Goal: Task Accomplishment & Management: Use online tool/utility

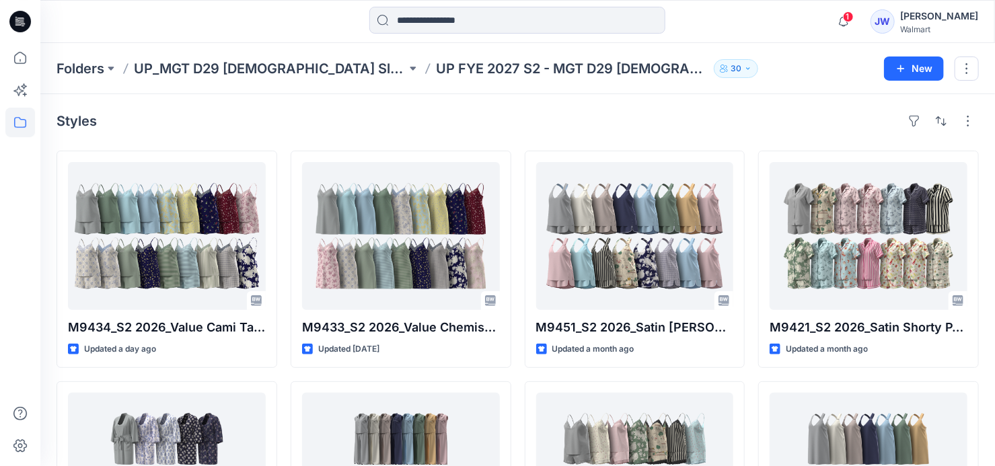
click at [854, 17] on span "1" at bounding box center [848, 16] width 11 height 11
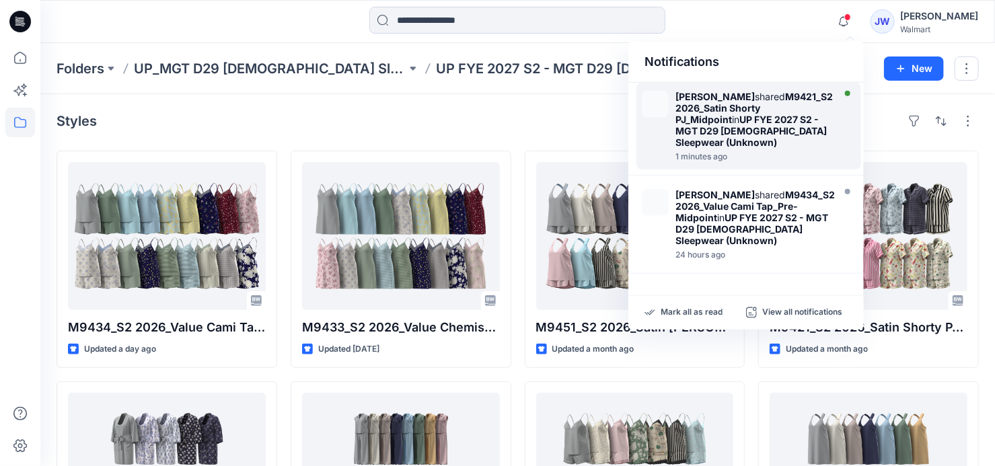
click at [754, 114] on strong "UP FYE 2027 S2 - MGT D29 [DEMOGRAPHIC_DATA] Sleepwear (Unknown)" at bounding box center [751, 131] width 151 height 34
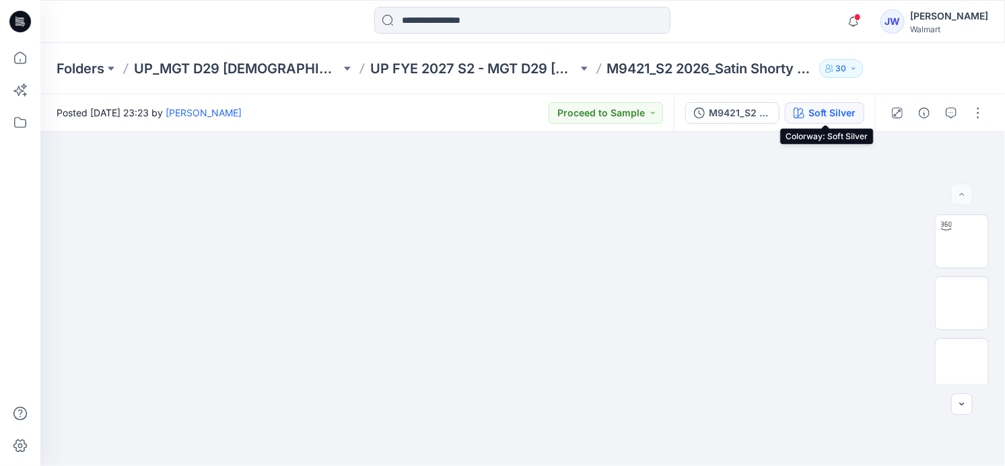
click at [837, 115] on div "Soft Silver" at bounding box center [831, 113] width 47 height 15
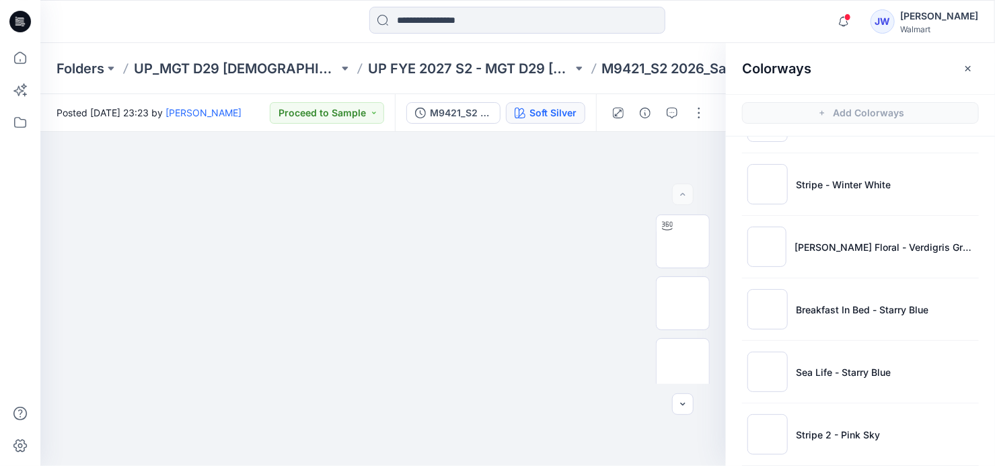
scroll to position [753, 0]
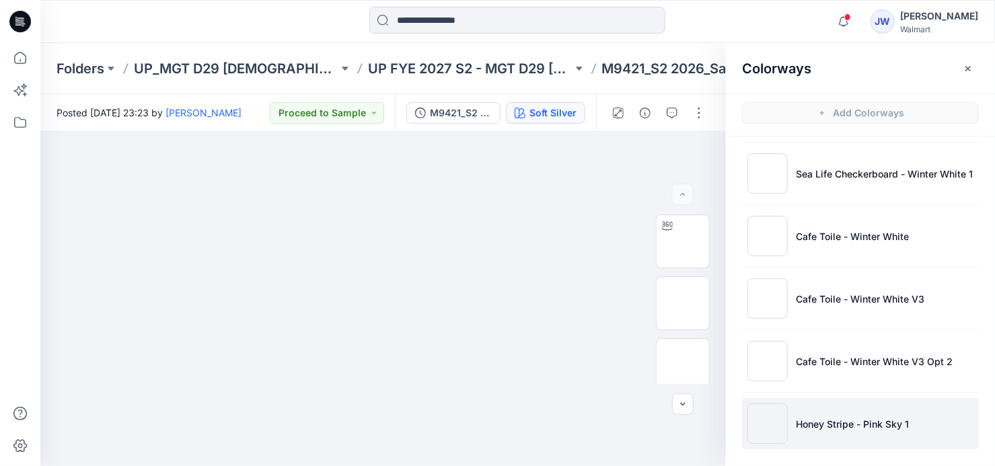
click at [773, 424] on img at bounding box center [768, 424] width 40 height 40
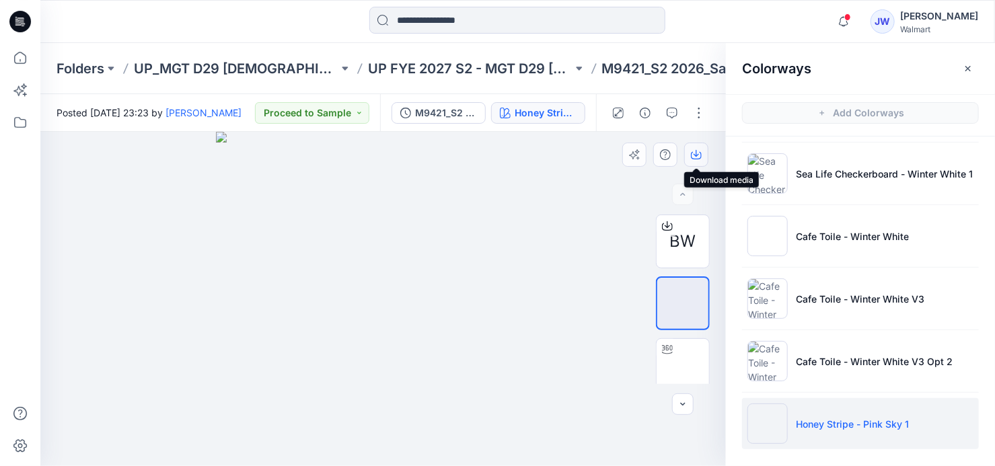
click at [697, 157] on icon "button" at bounding box center [696, 154] width 11 height 11
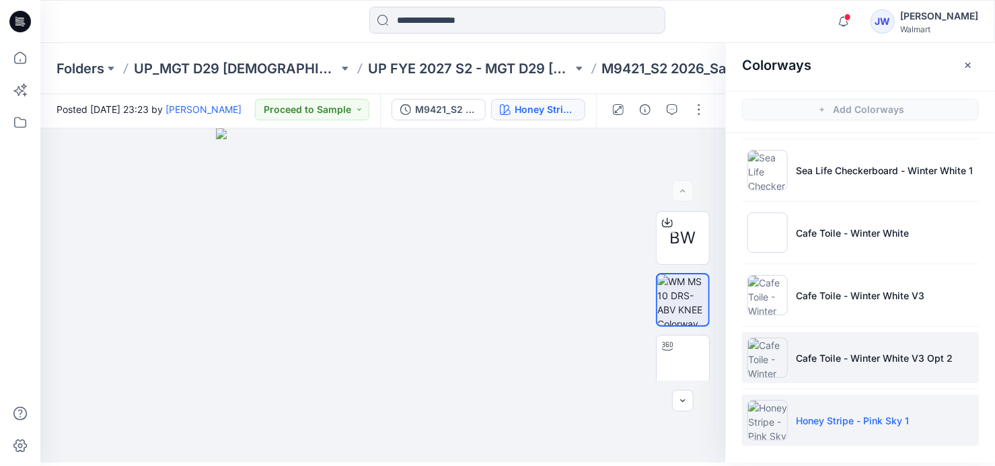
click at [826, 345] on li "Cafe Toile - Winter White V3 Opt 2" at bounding box center [860, 357] width 237 height 51
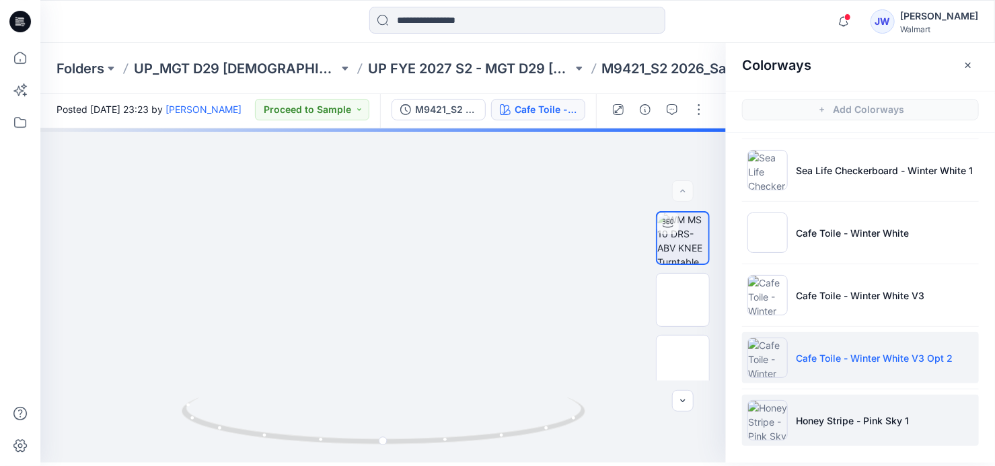
click at [799, 427] on li "Honey Stripe - Pink Sky 1" at bounding box center [860, 420] width 237 height 51
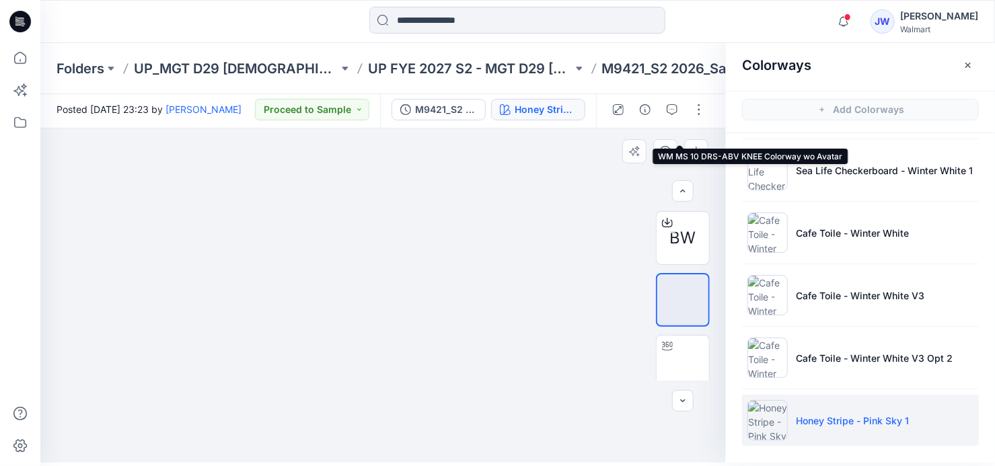
scroll to position [193, 0]
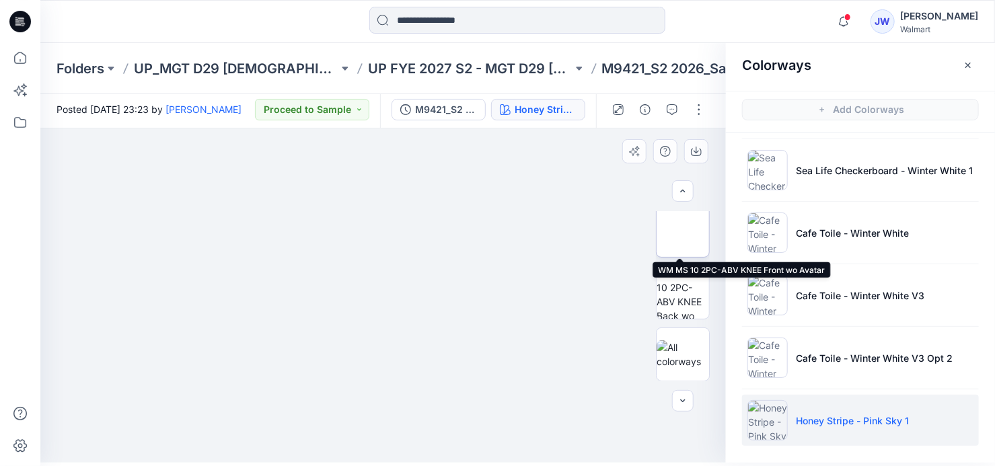
click at [683, 231] on img at bounding box center [683, 231] width 0 height 0
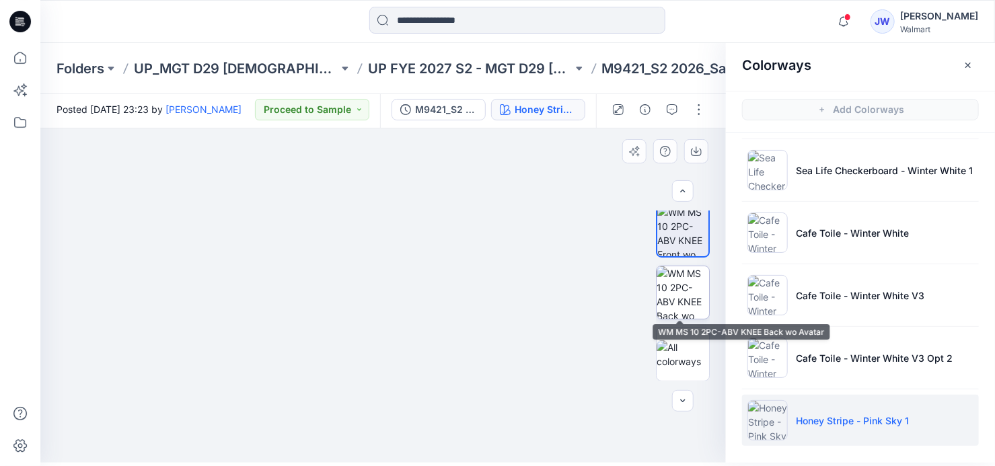
click at [668, 294] on img at bounding box center [683, 292] width 52 height 52
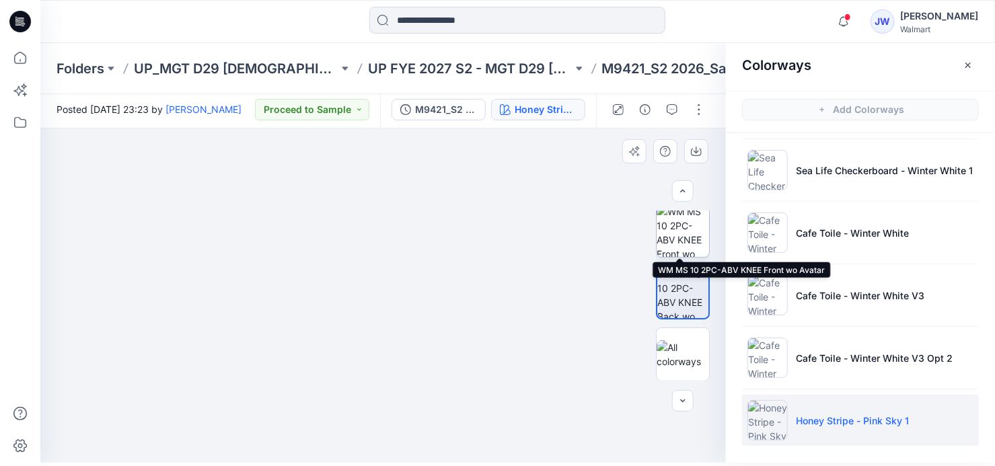
click at [680, 213] on img at bounding box center [683, 231] width 52 height 52
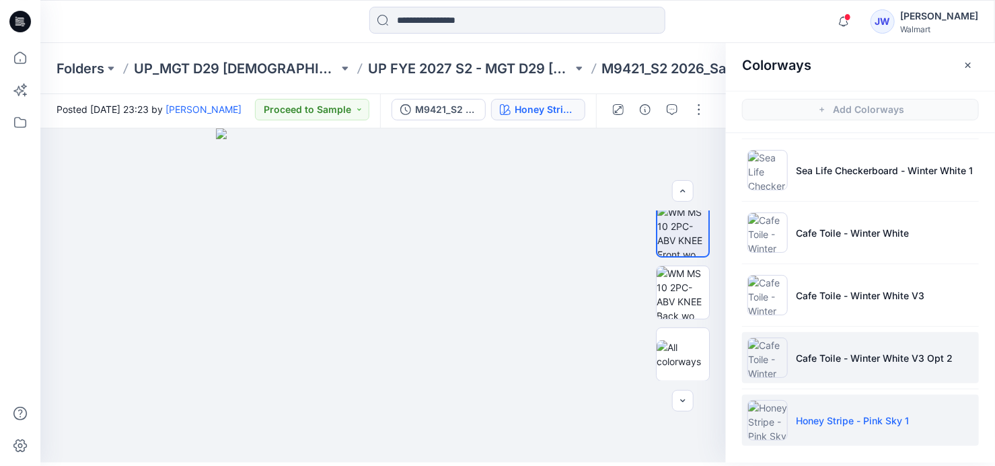
click at [814, 361] on p "Cafe Toile - Winter White V3 Opt 2" at bounding box center [874, 358] width 157 height 14
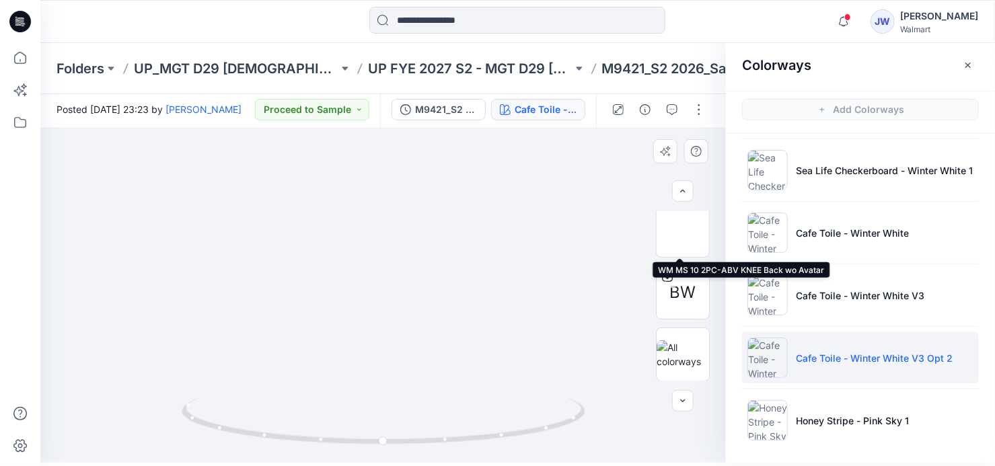
scroll to position [44, 0]
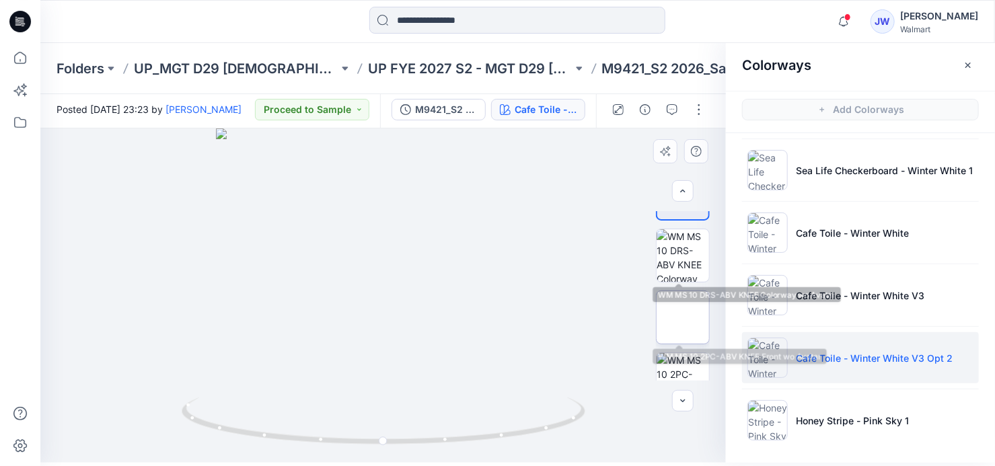
click at [683, 318] on img at bounding box center [683, 318] width 0 height 0
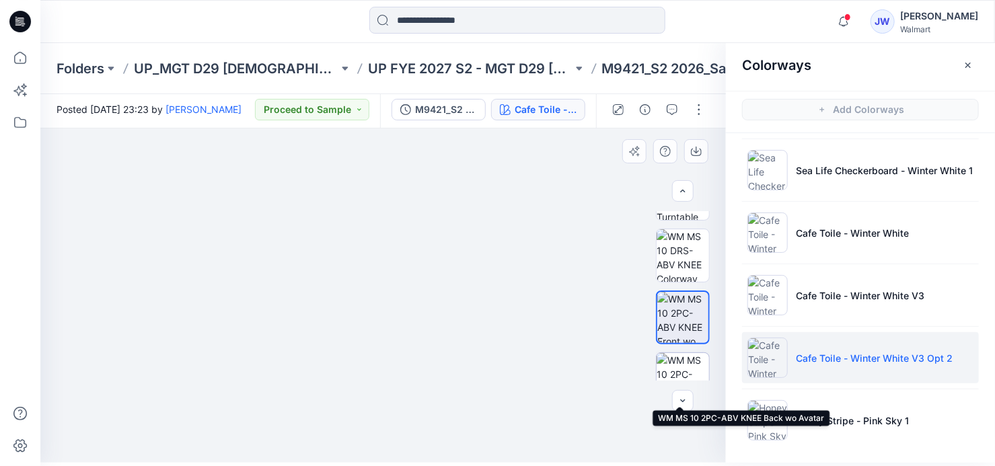
click at [680, 357] on img at bounding box center [683, 379] width 52 height 52
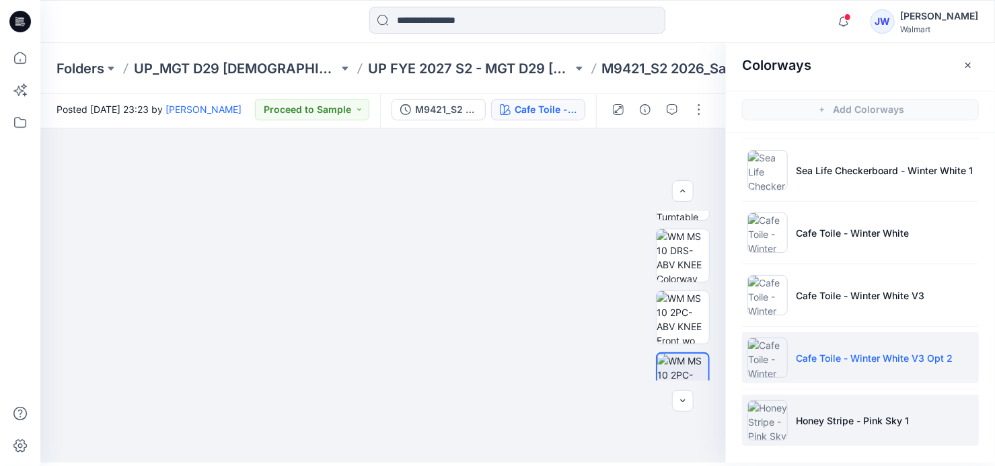
click at [801, 395] on li "Honey Stripe - Pink Sky 1" at bounding box center [860, 420] width 237 height 51
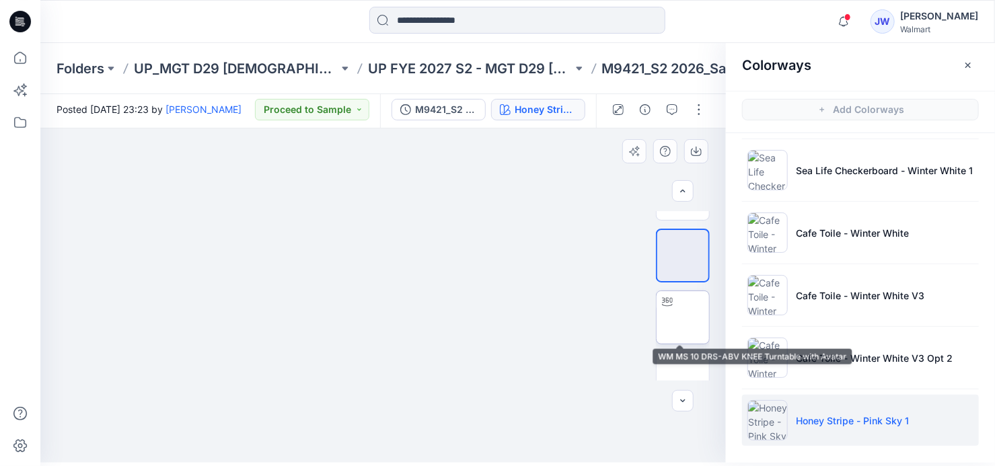
click at [683, 318] on img at bounding box center [683, 318] width 0 height 0
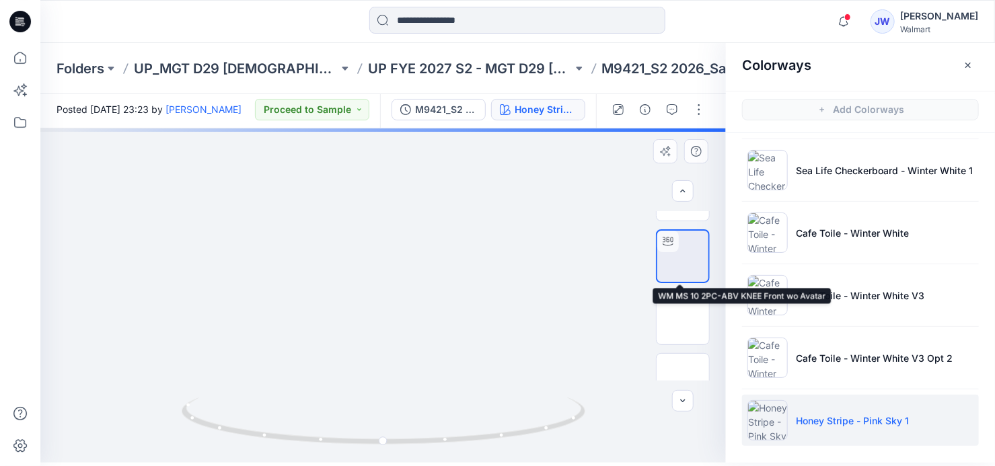
scroll to position [167, 0]
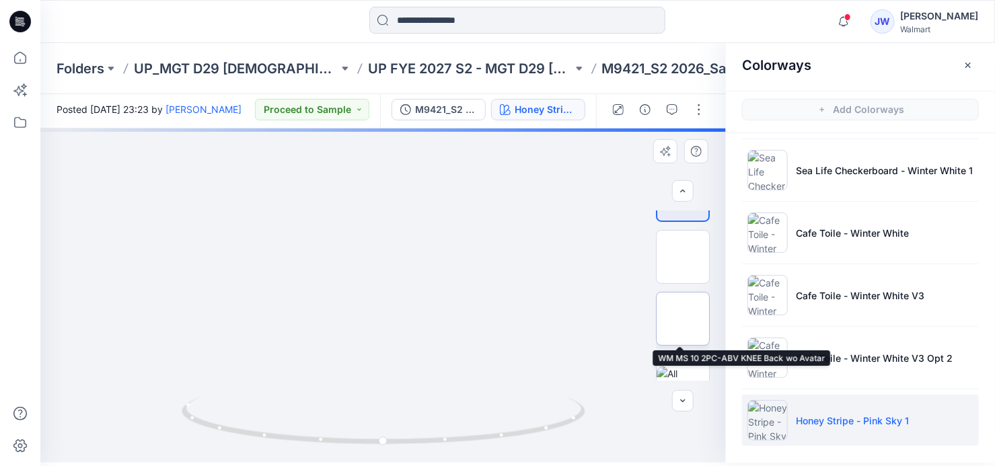
click at [683, 319] on img at bounding box center [683, 319] width 0 height 0
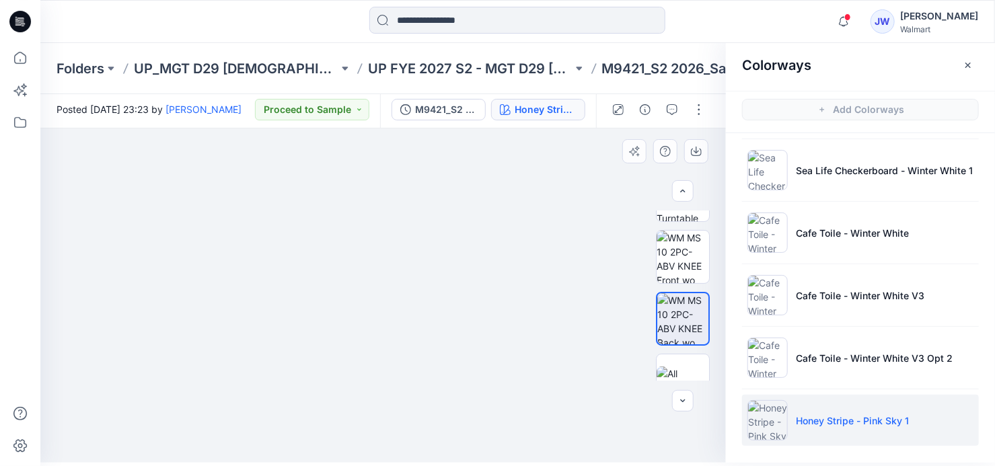
scroll to position [0, 0]
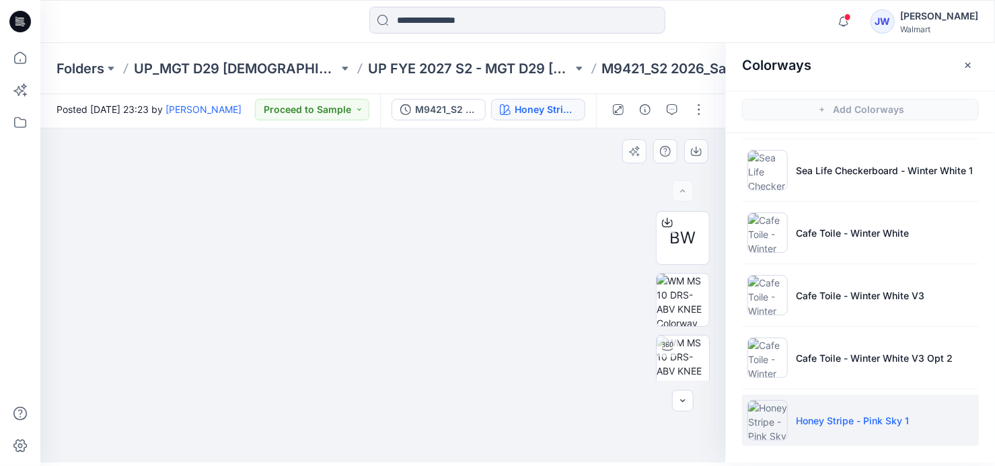
click at [459, 129] on img at bounding box center [383, 129] width 334 height 0
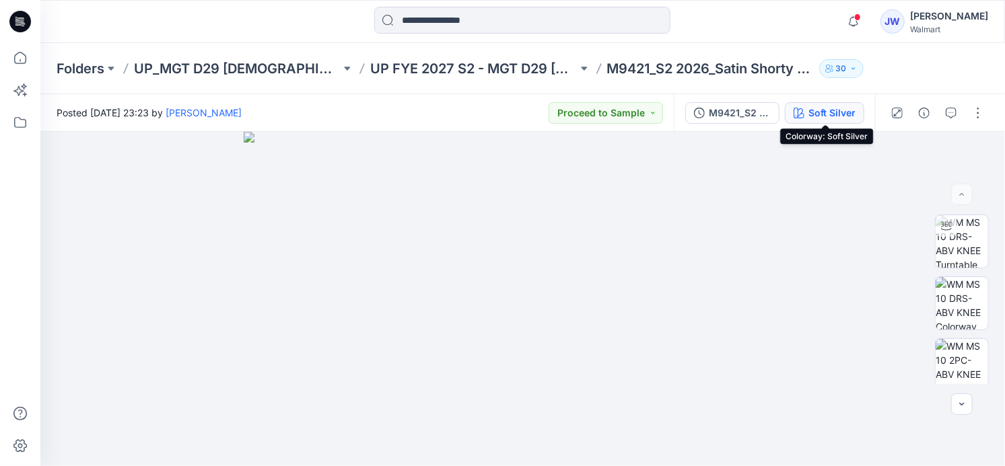
click at [828, 110] on div "Soft Silver" at bounding box center [831, 113] width 47 height 15
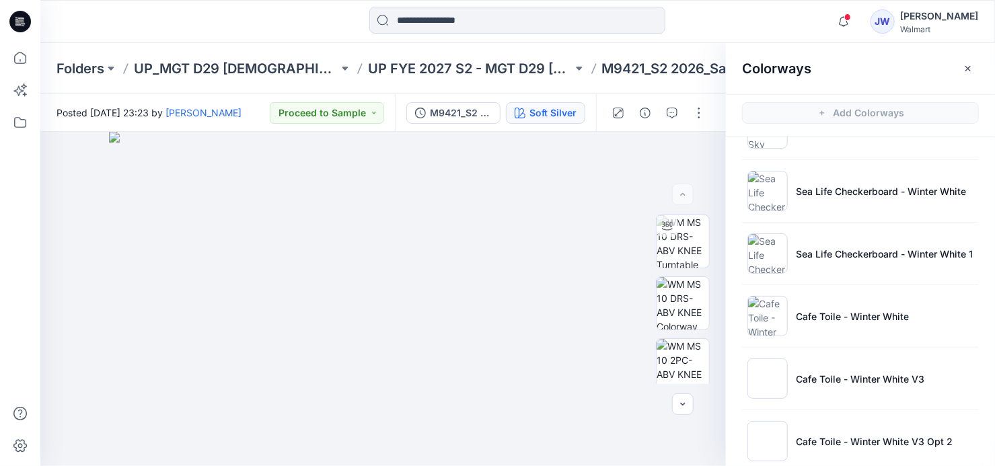
scroll to position [753, 0]
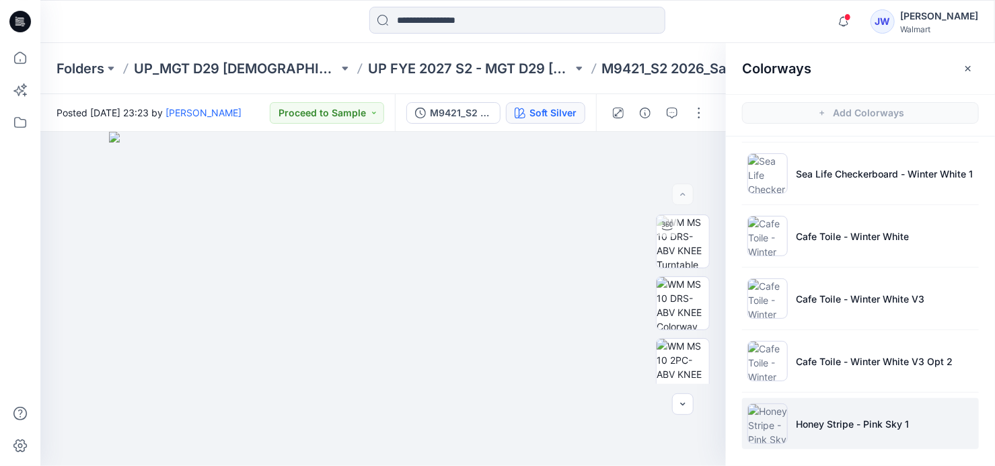
click at [900, 406] on li "Honey Stripe - Pink Sky 1" at bounding box center [860, 423] width 237 height 51
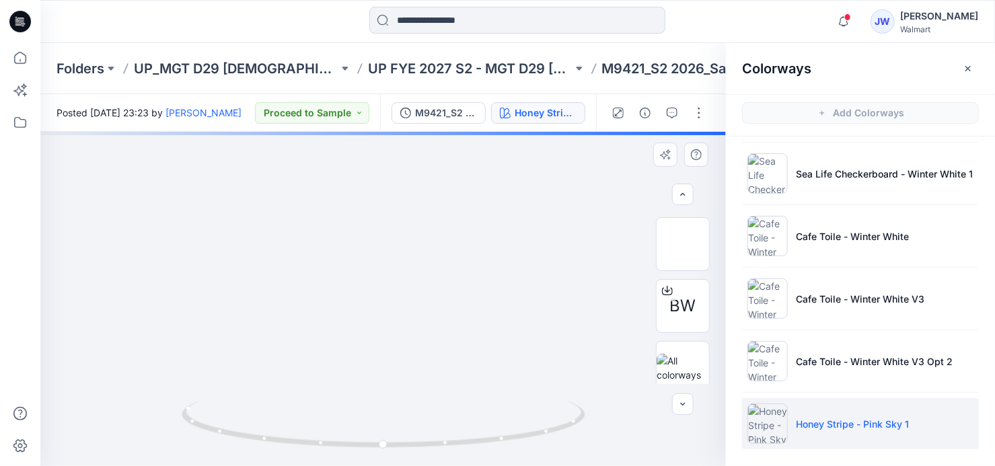
scroll to position [193, 0]
